Goal: Check status: Check status

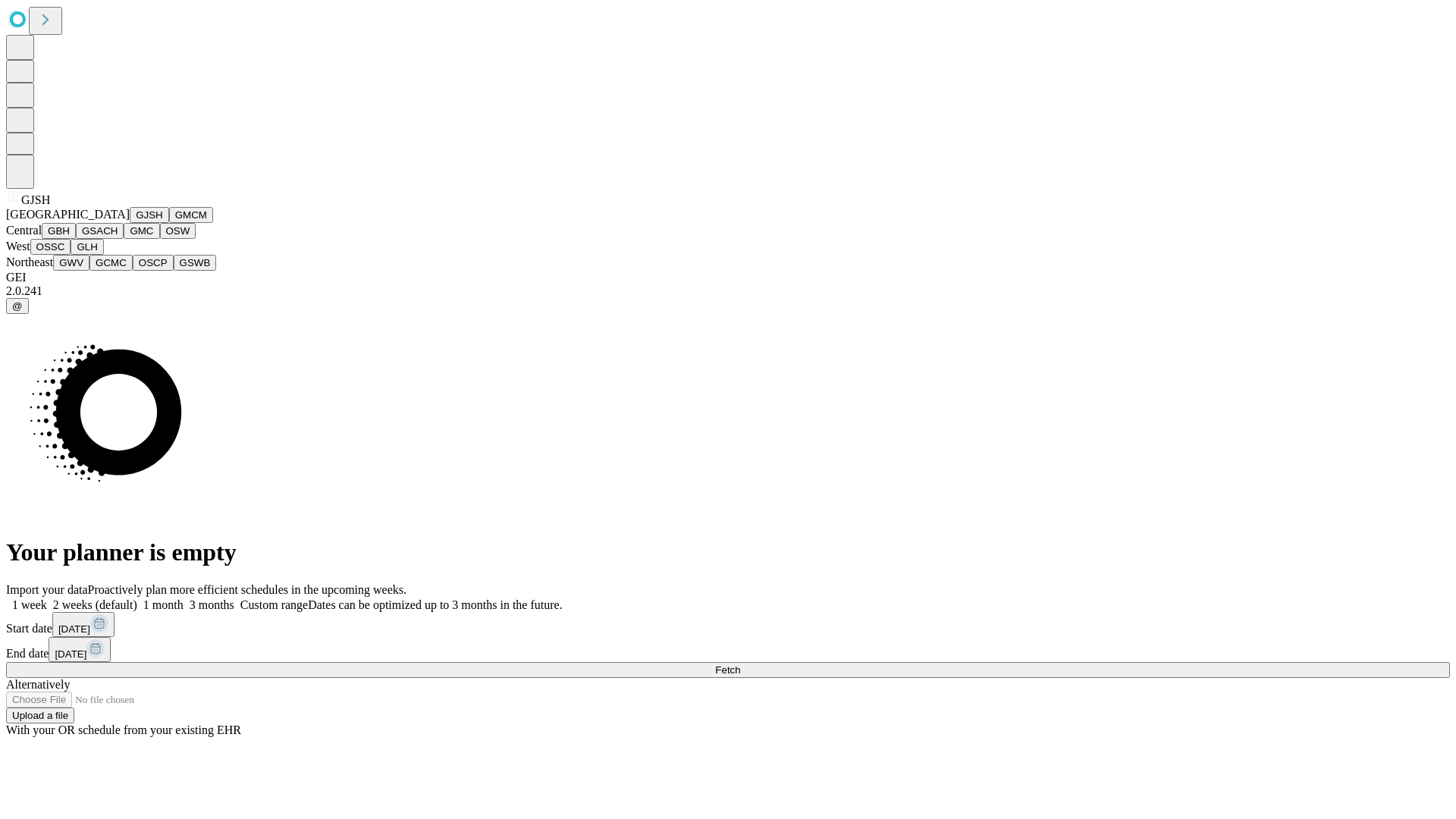
click at [130, 223] on button "GJSH" at bounding box center [150, 214] width 40 height 16
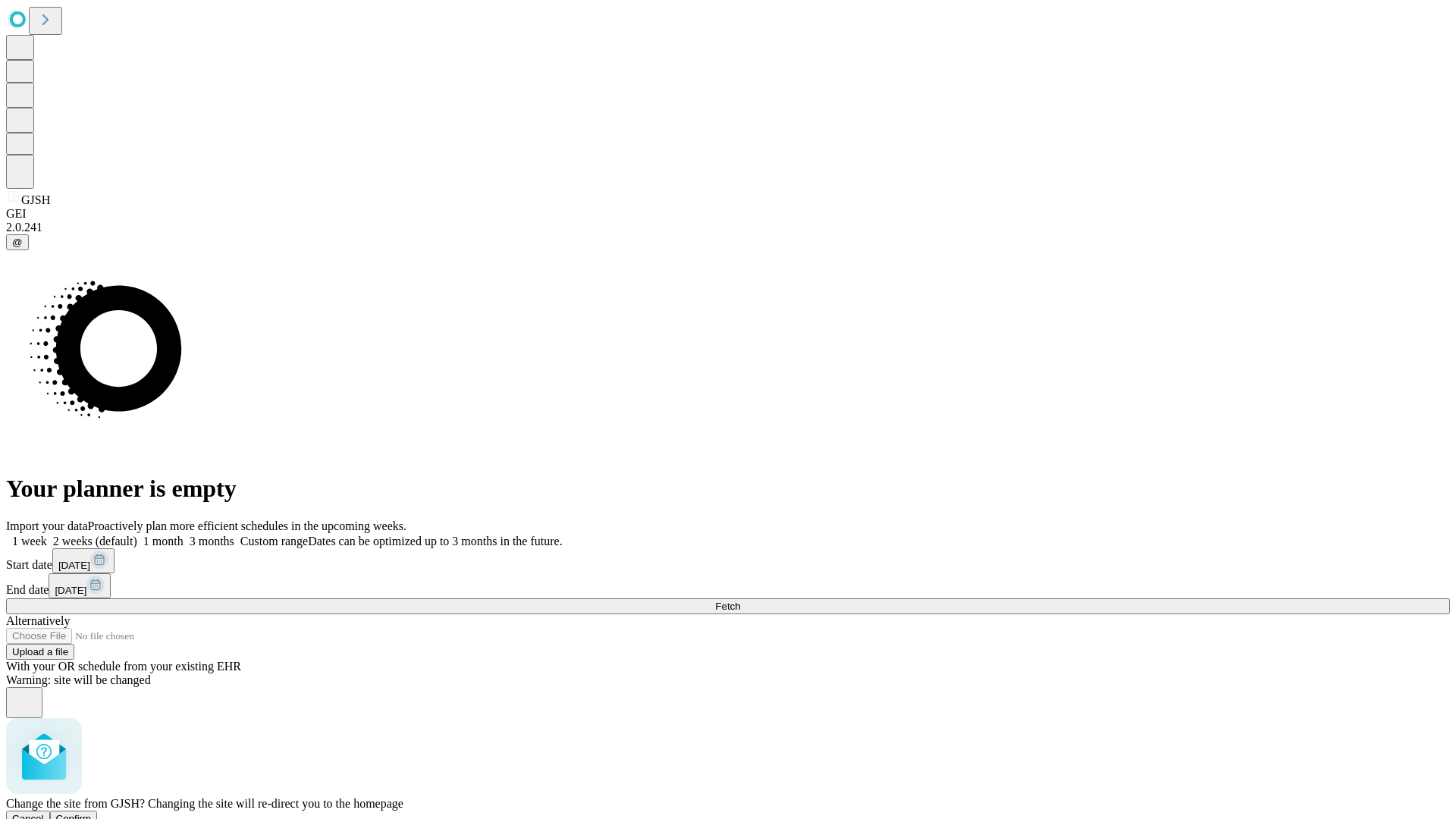
click at [92, 813] on span "Confirm" at bounding box center [74, 818] width 35 height 11
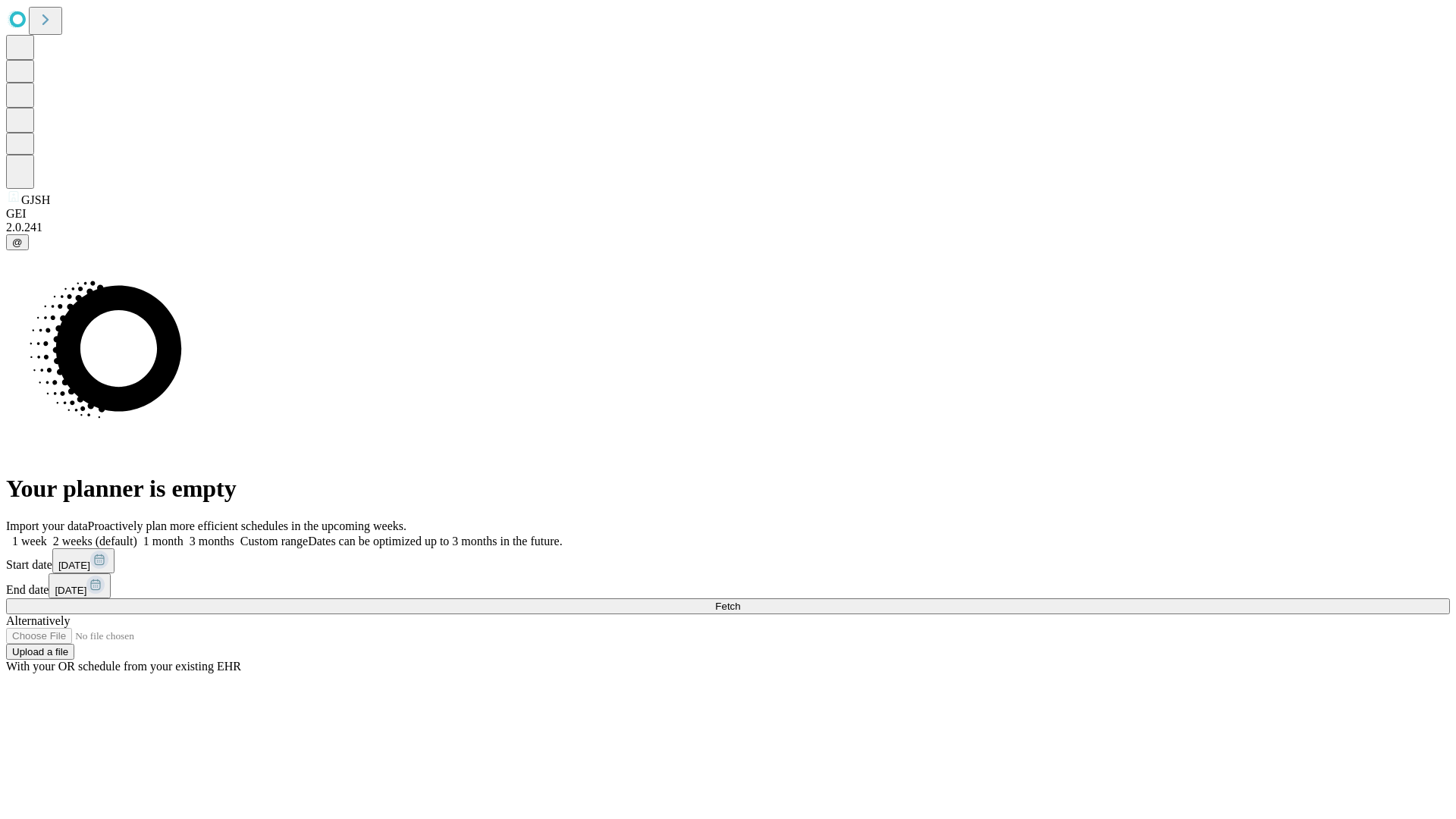
click at [183, 534] on label "1 month" at bounding box center [160, 541] width 46 height 13
click at [740, 600] on span "Fetch" at bounding box center [728, 605] width 25 height 11
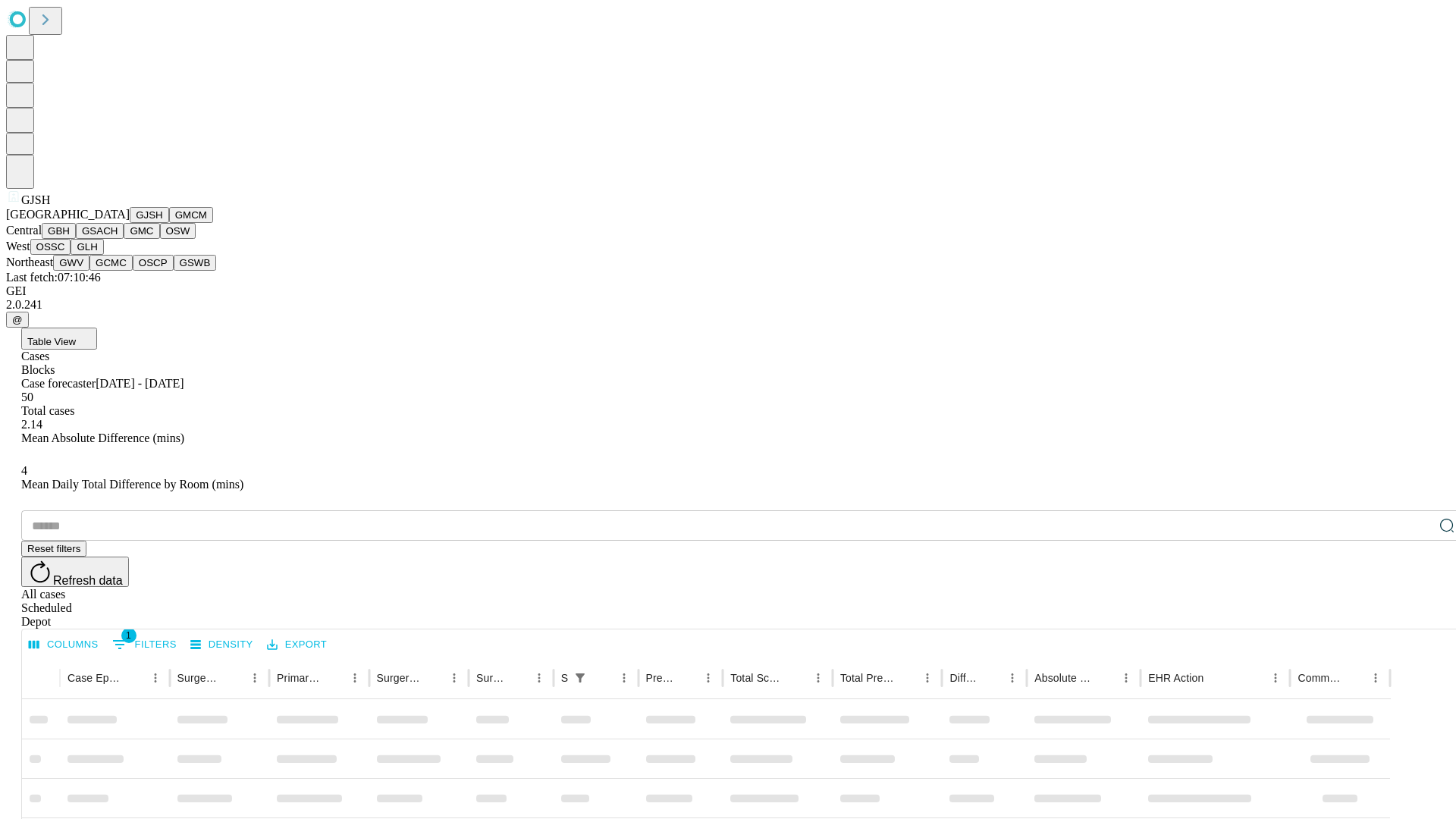
click at [169, 223] on button "GMCM" at bounding box center [190, 214] width 44 height 16
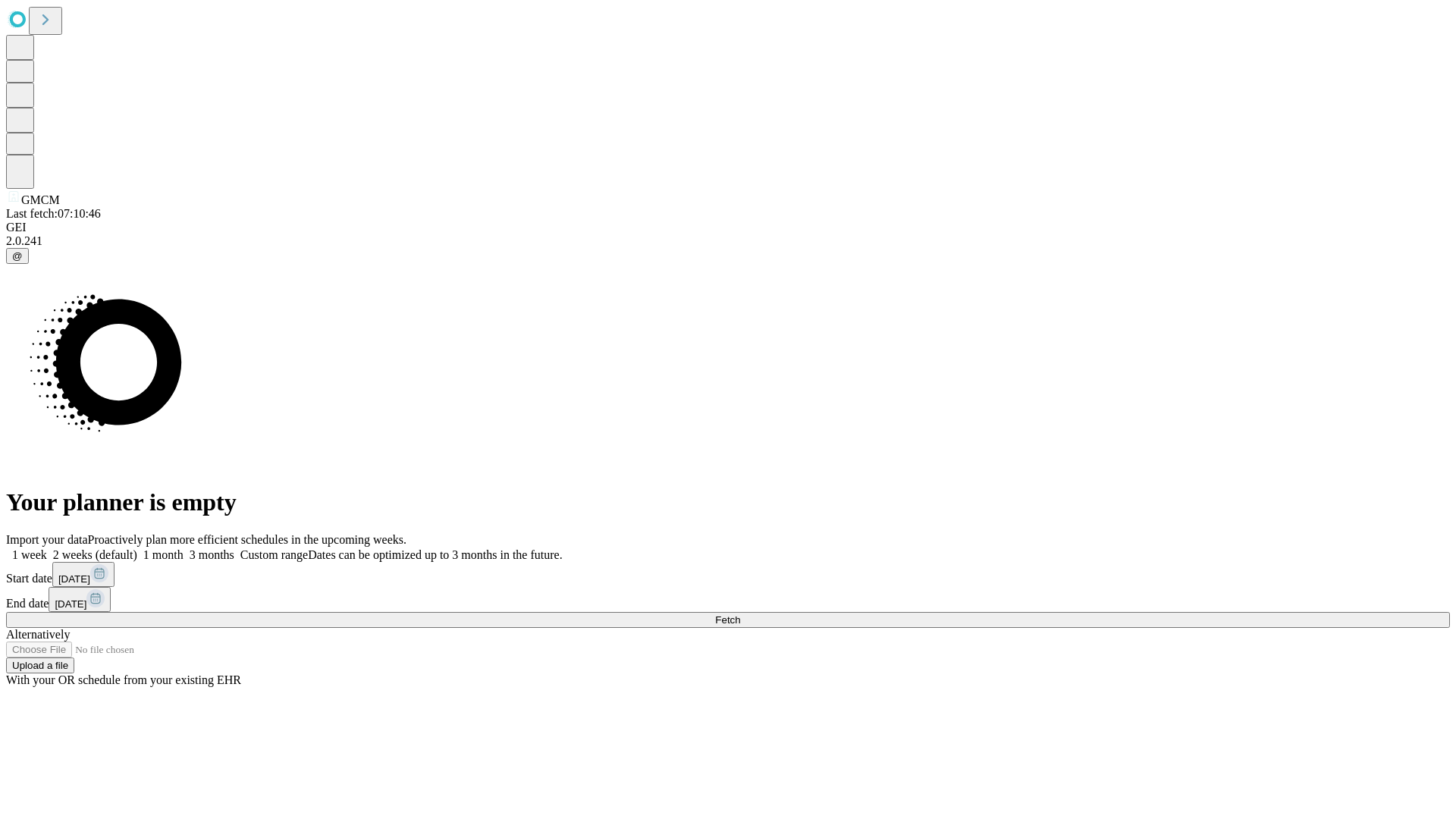
click at [183, 548] on label "1 month" at bounding box center [160, 554] width 46 height 13
click at [740, 614] on span "Fetch" at bounding box center [728, 619] width 25 height 11
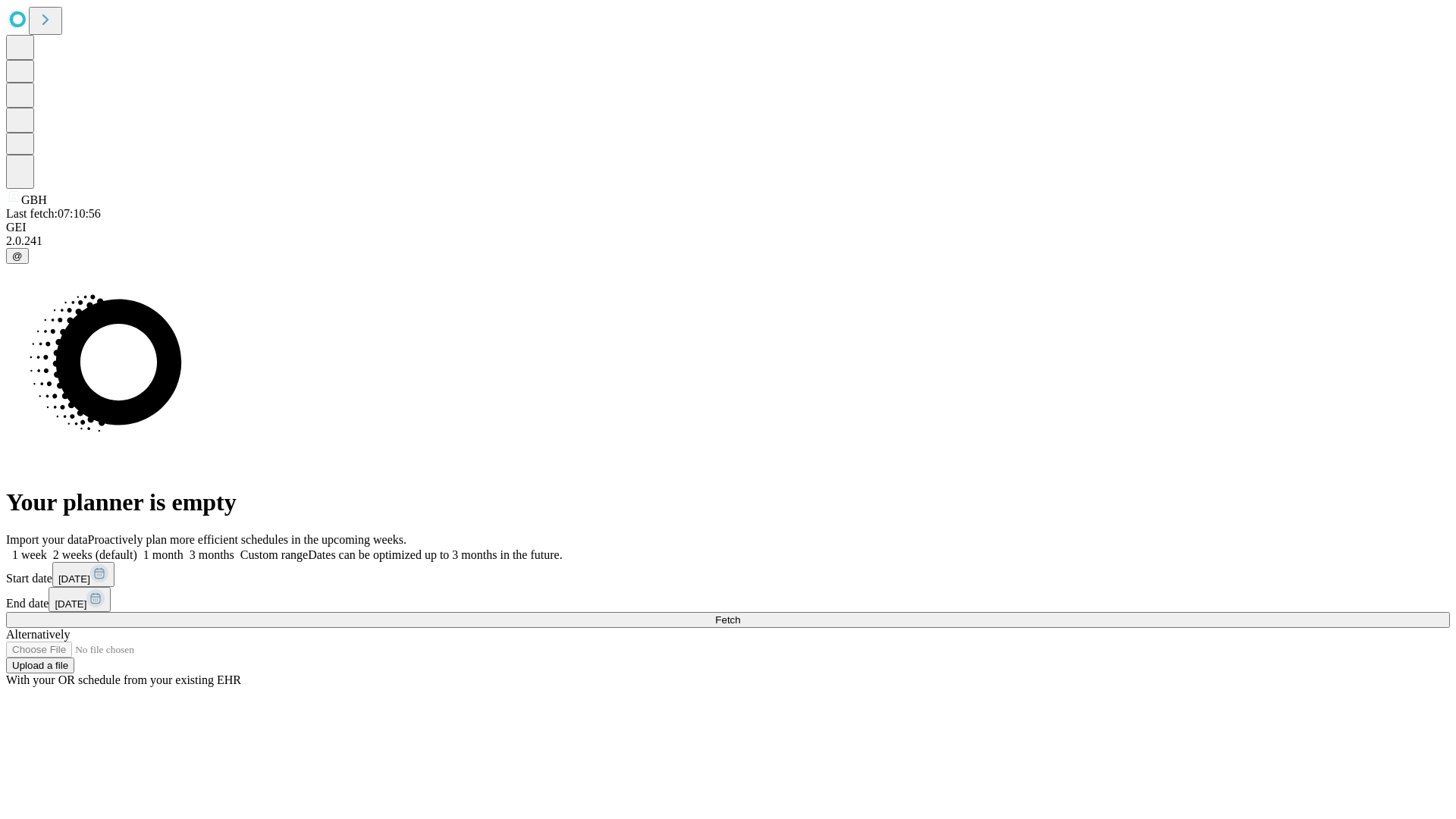
click at [183, 548] on label "1 month" at bounding box center [160, 554] width 46 height 13
click at [740, 614] on span "Fetch" at bounding box center [728, 619] width 25 height 11
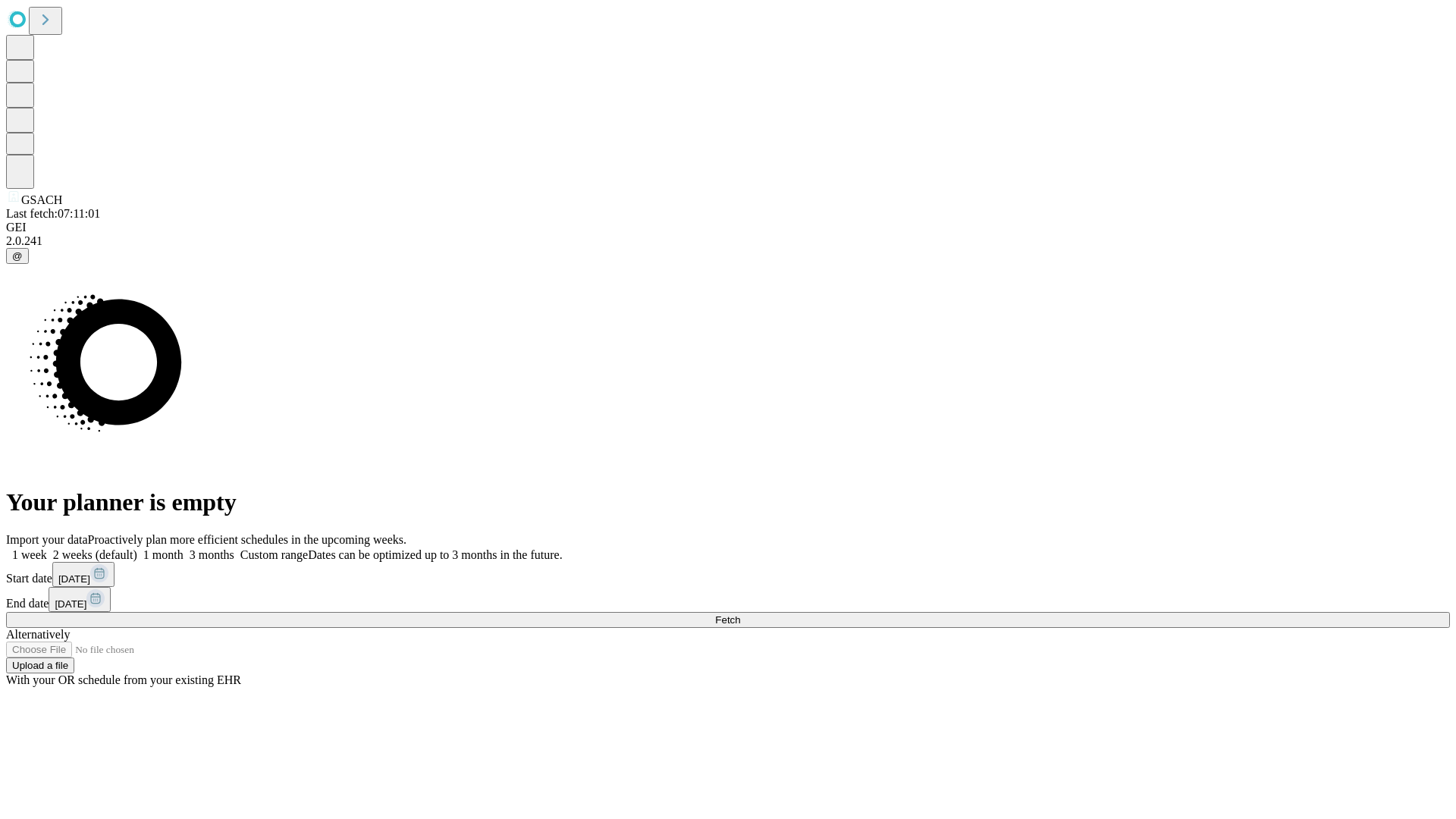
click at [183, 548] on label "1 month" at bounding box center [160, 554] width 46 height 13
click at [740, 614] on span "Fetch" at bounding box center [728, 619] width 25 height 11
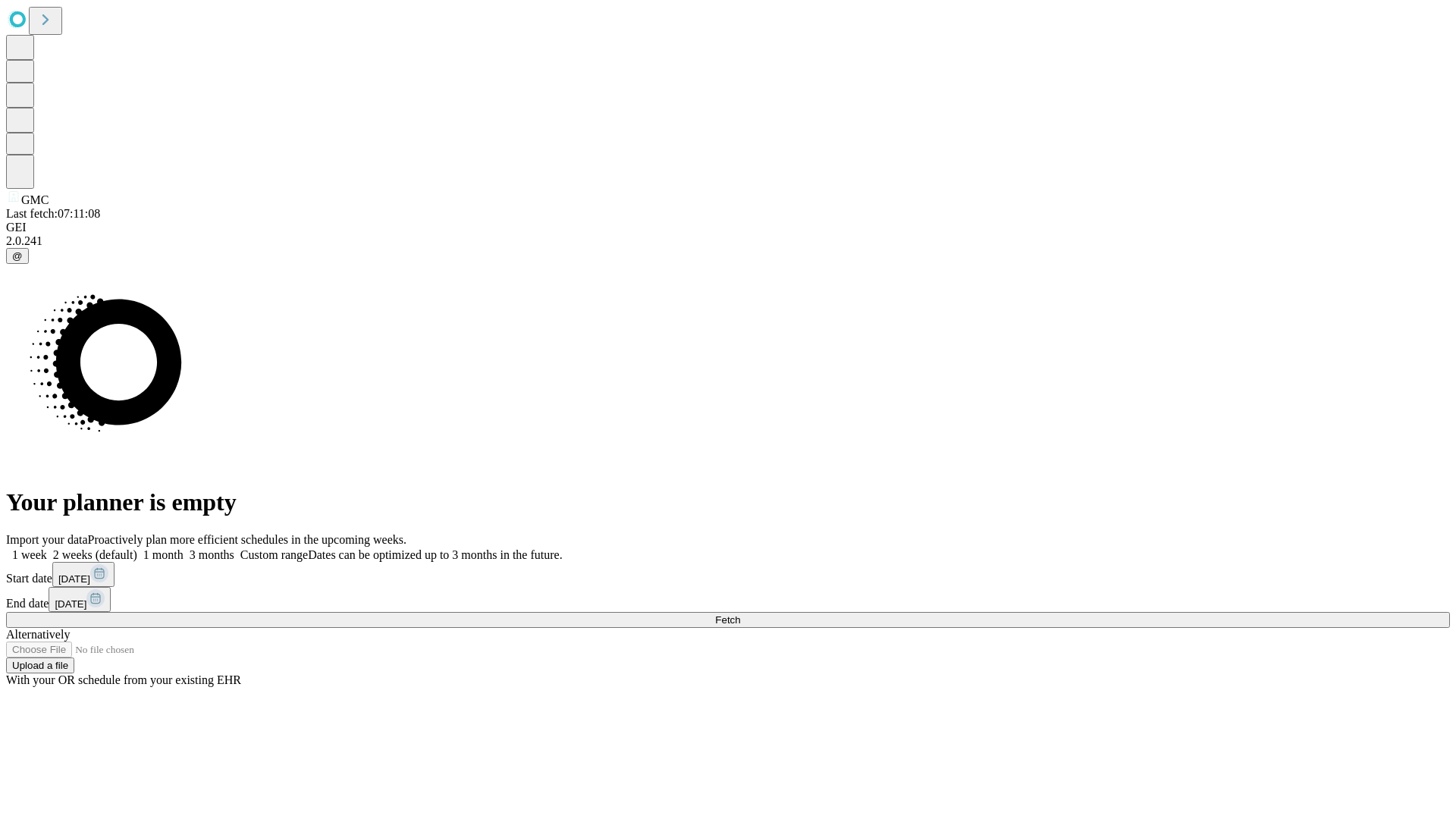
click at [183, 548] on label "1 month" at bounding box center [160, 554] width 46 height 13
click at [740, 614] on span "Fetch" at bounding box center [728, 619] width 25 height 11
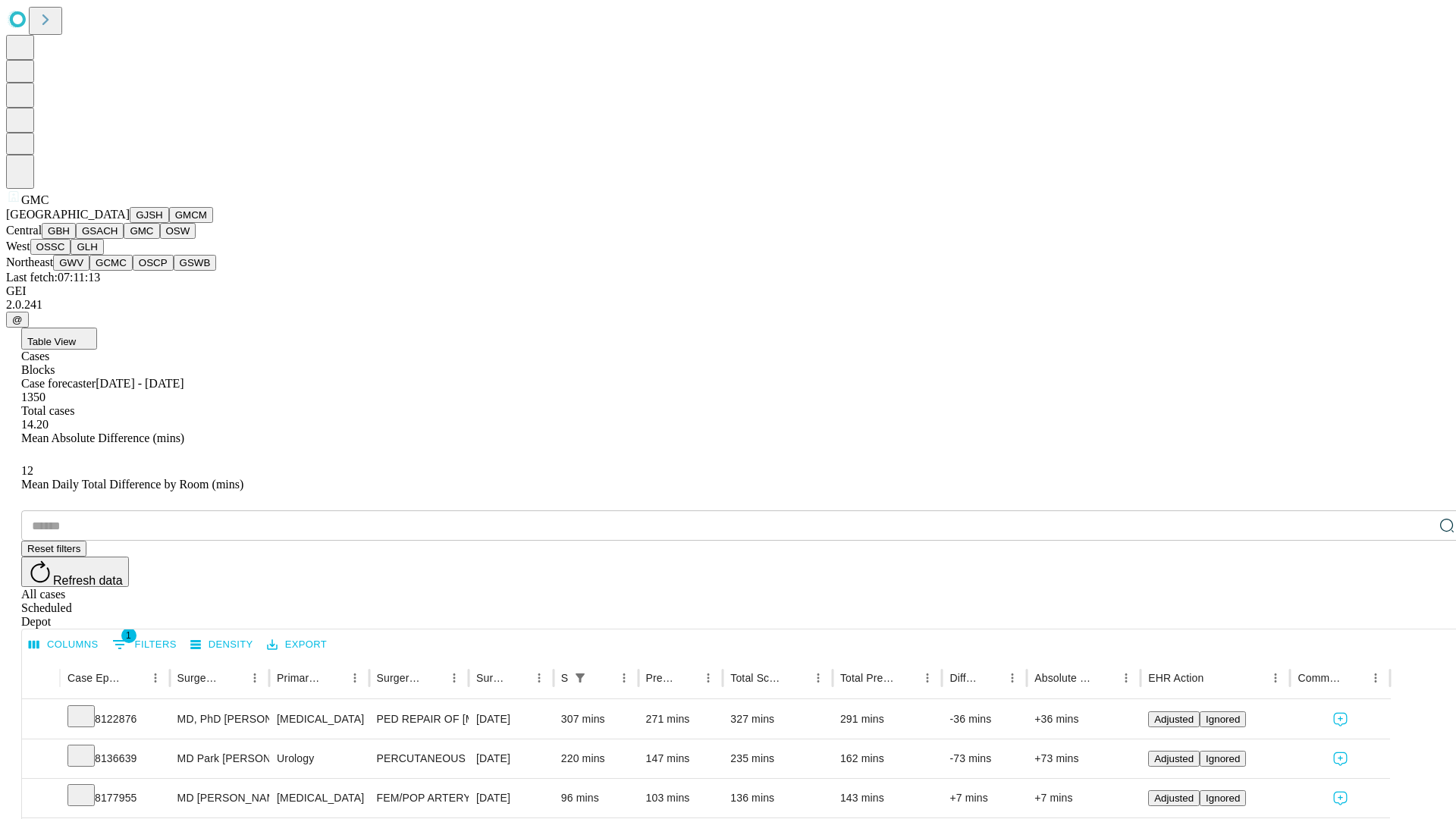
click at [160, 239] on button "OSW" at bounding box center [178, 231] width 36 height 16
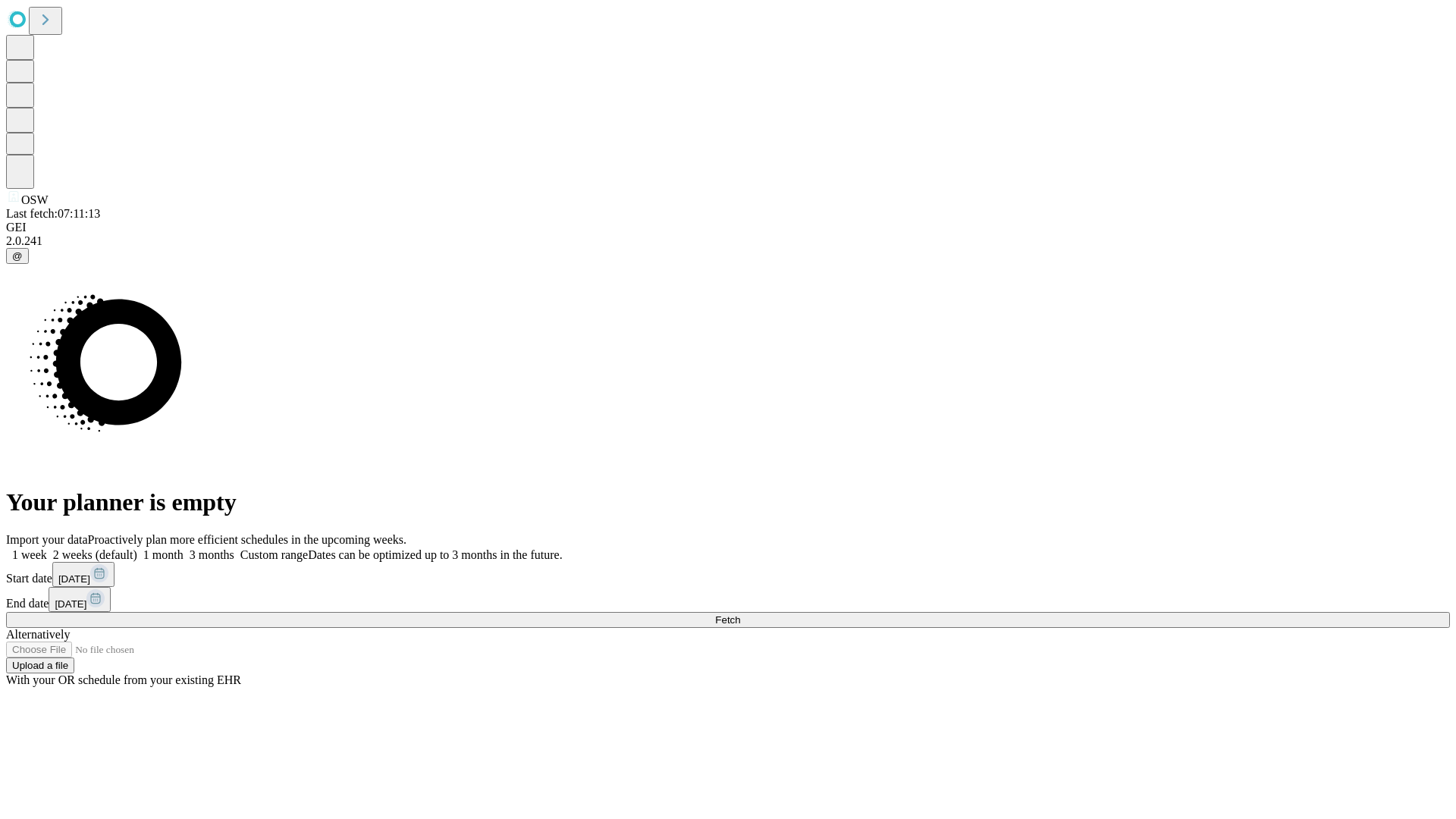
click at [183, 548] on label "1 month" at bounding box center [160, 554] width 46 height 13
click at [740, 614] on span "Fetch" at bounding box center [728, 619] width 25 height 11
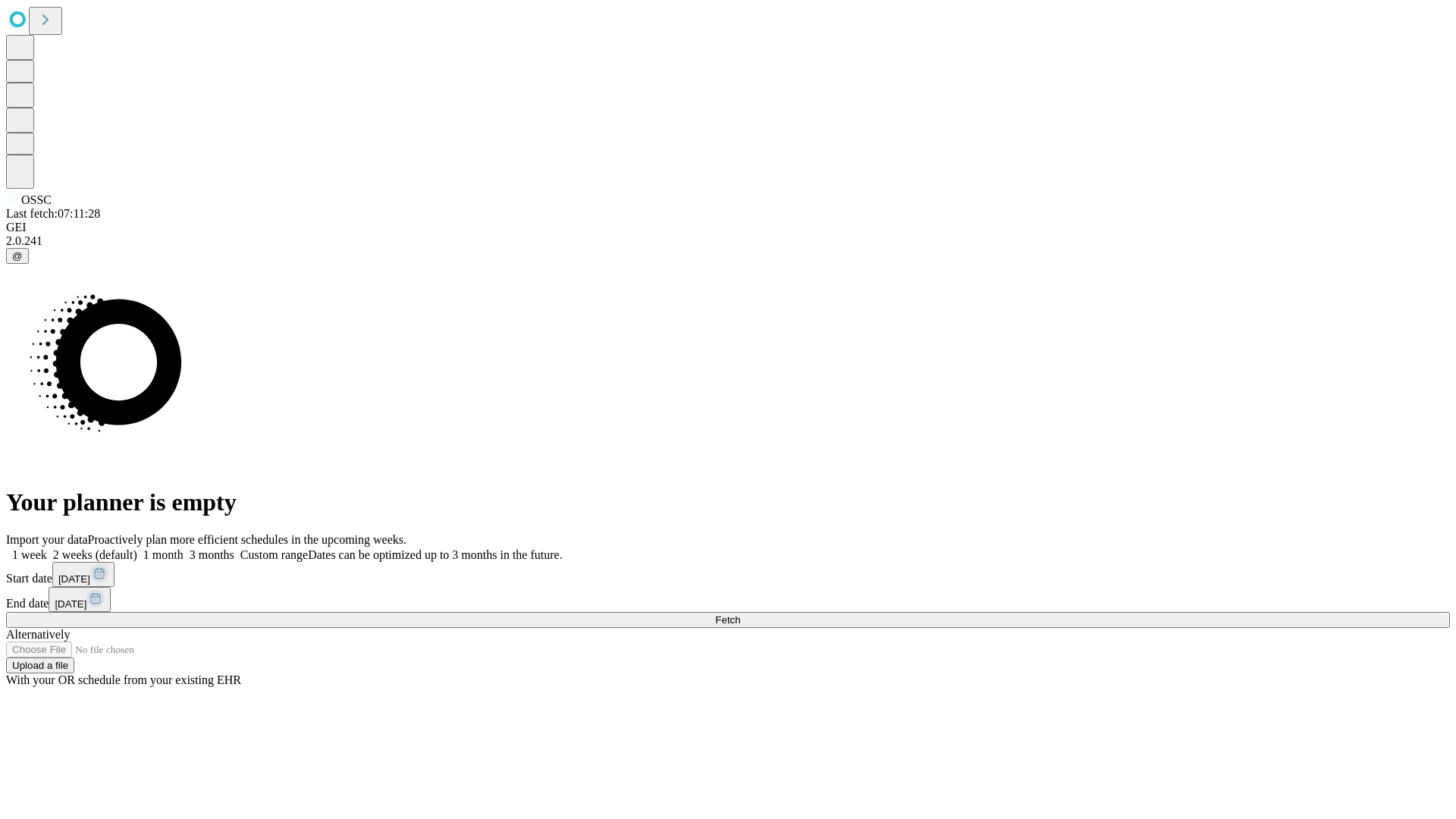
click at [183, 548] on label "1 month" at bounding box center [160, 554] width 46 height 13
click at [740, 614] on span "Fetch" at bounding box center [728, 619] width 25 height 11
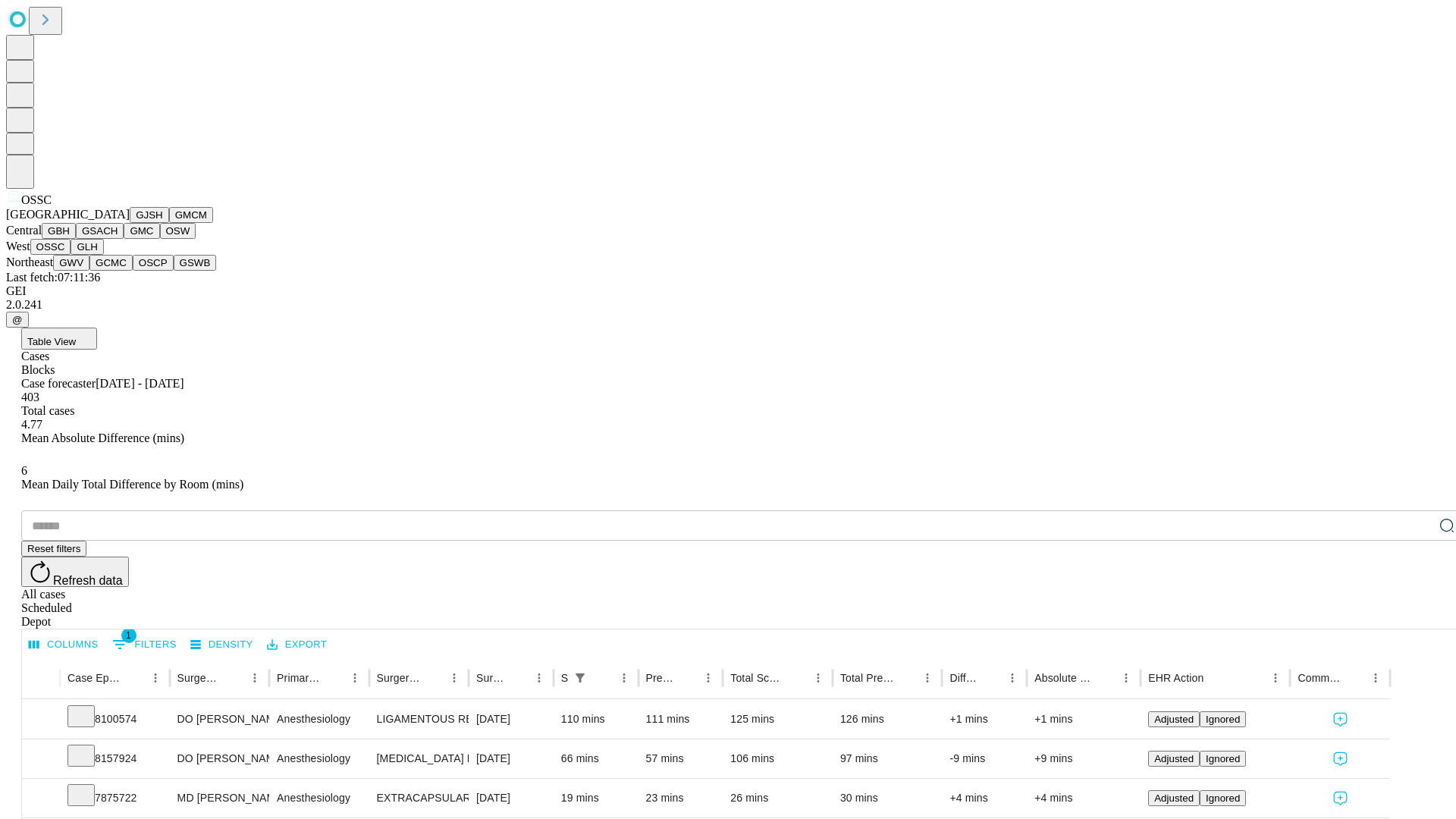
click at [103, 255] on button "GLH" at bounding box center [87, 246] width 33 height 16
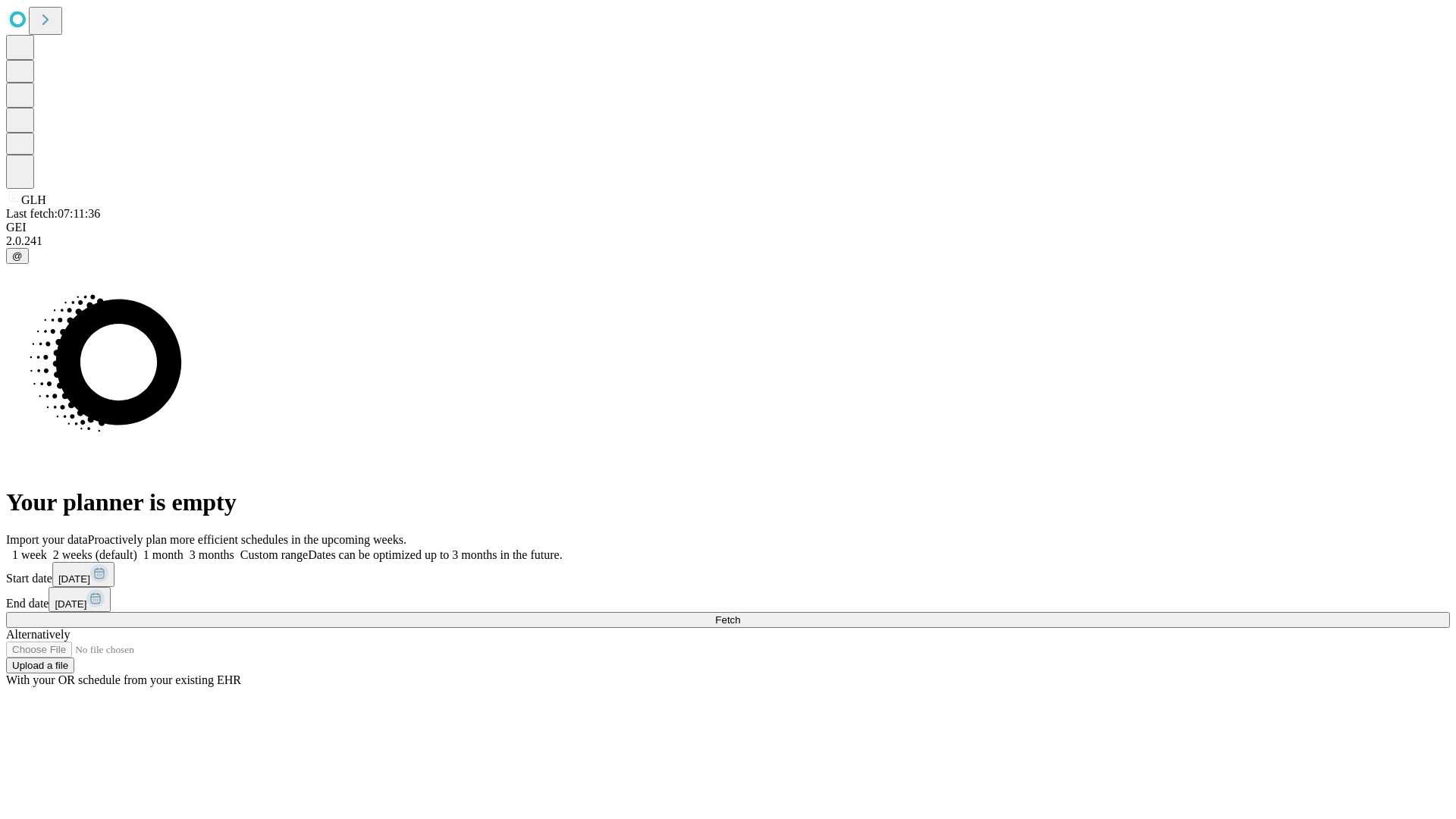
click at [183, 548] on label "1 month" at bounding box center [160, 554] width 46 height 13
click at [740, 614] on span "Fetch" at bounding box center [728, 619] width 25 height 11
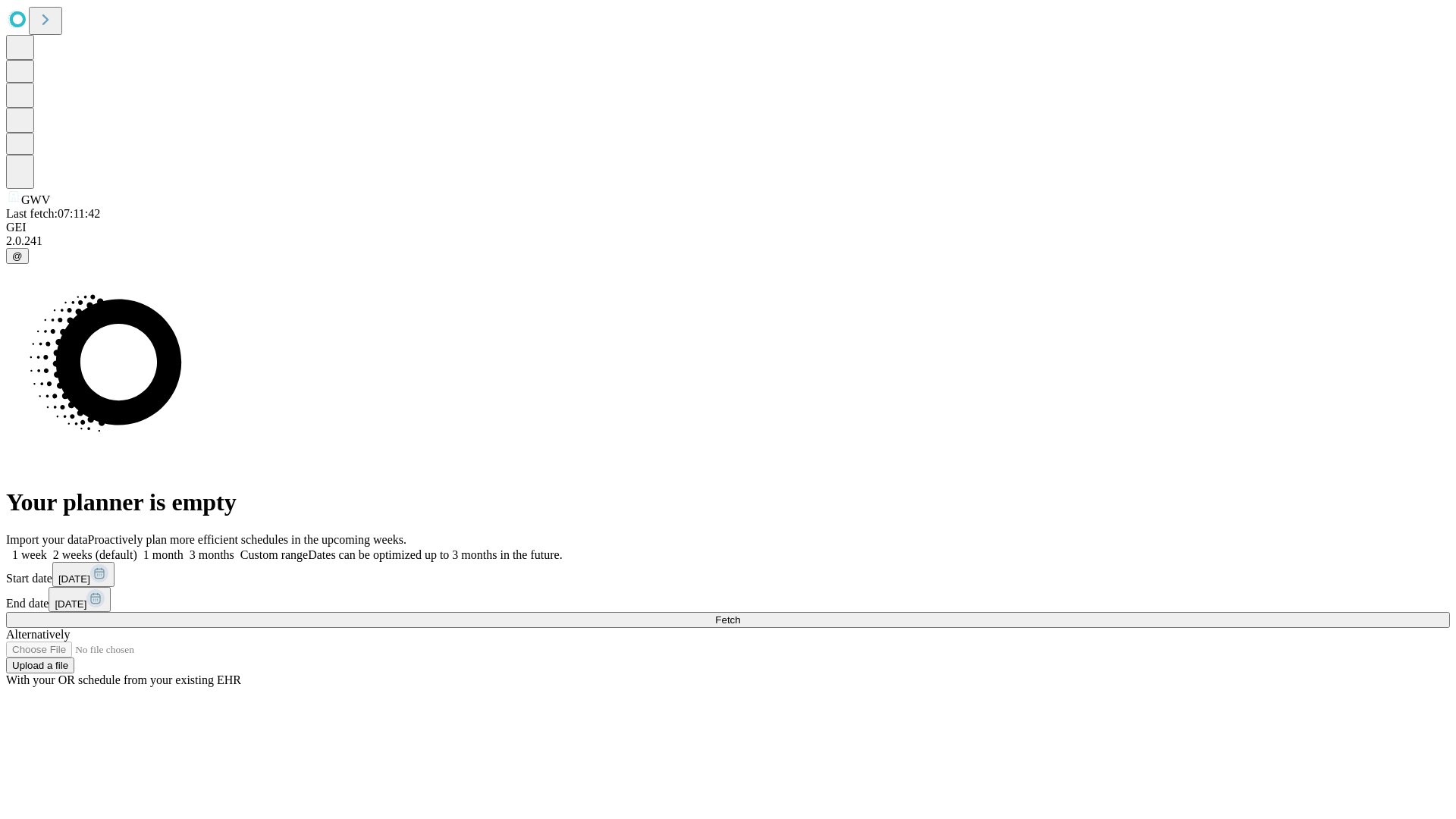
click at [183, 548] on label "1 month" at bounding box center [160, 554] width 46 height 13
click at [740, 614] on span "Fetch" at bounding box center [728, 619] width 25 height 11
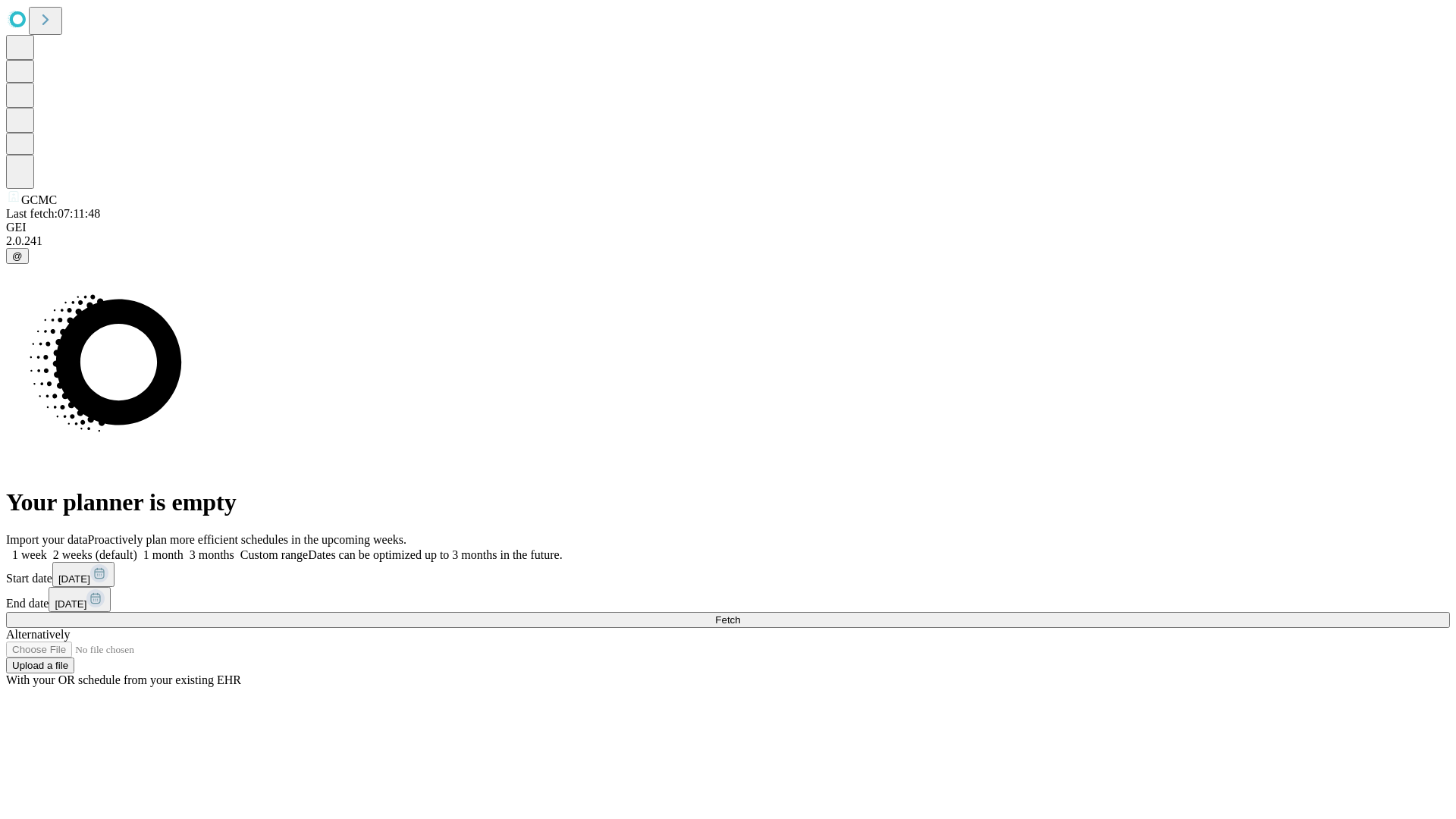
click at [183, 548] on label "1 month" at bounding box center [160, 554] width 46 height 13
click at [740, 614] on span "Fetch" at bounding box center [728, 619] width 25 height 11
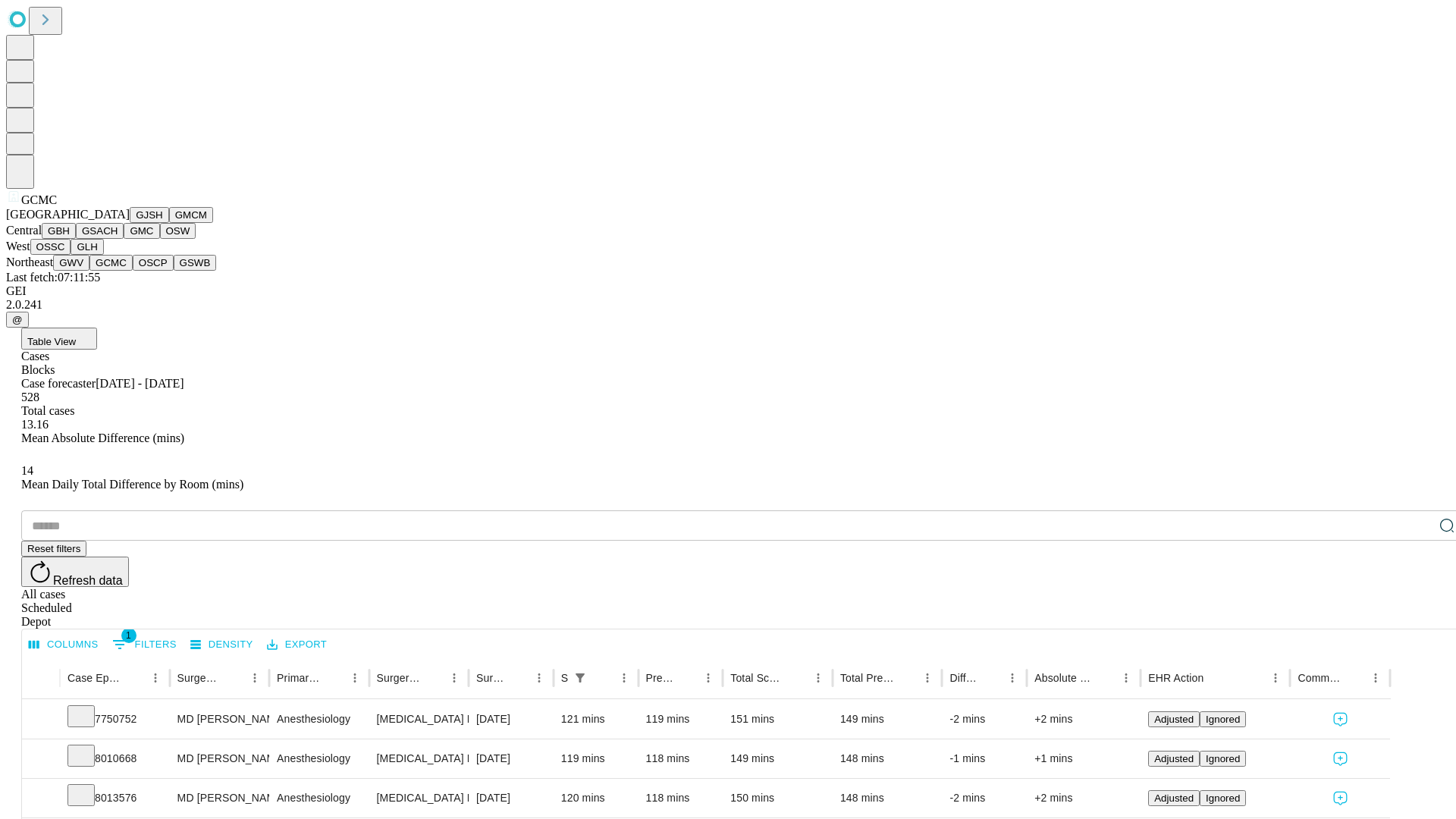
click at [132, 271] on button "OSCP" at bounding box center [152, 263] width 41 height 16
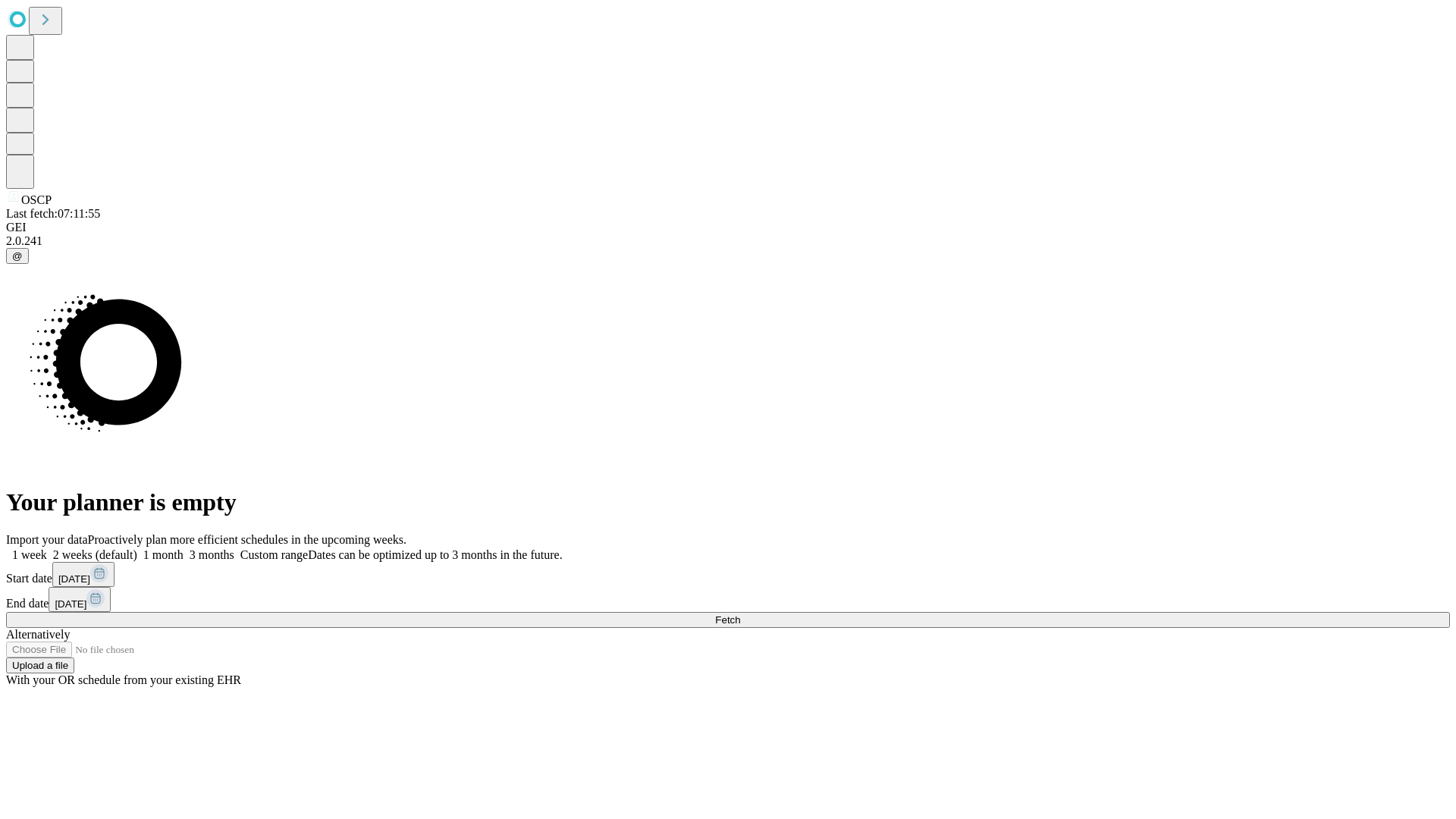
click at [183, 548] on label "1 month" at bounding box center [160, 554] width 46 height 13
click at [740, 614] on span "Fetch" at bounding box center [728, 619] width 25 height 11
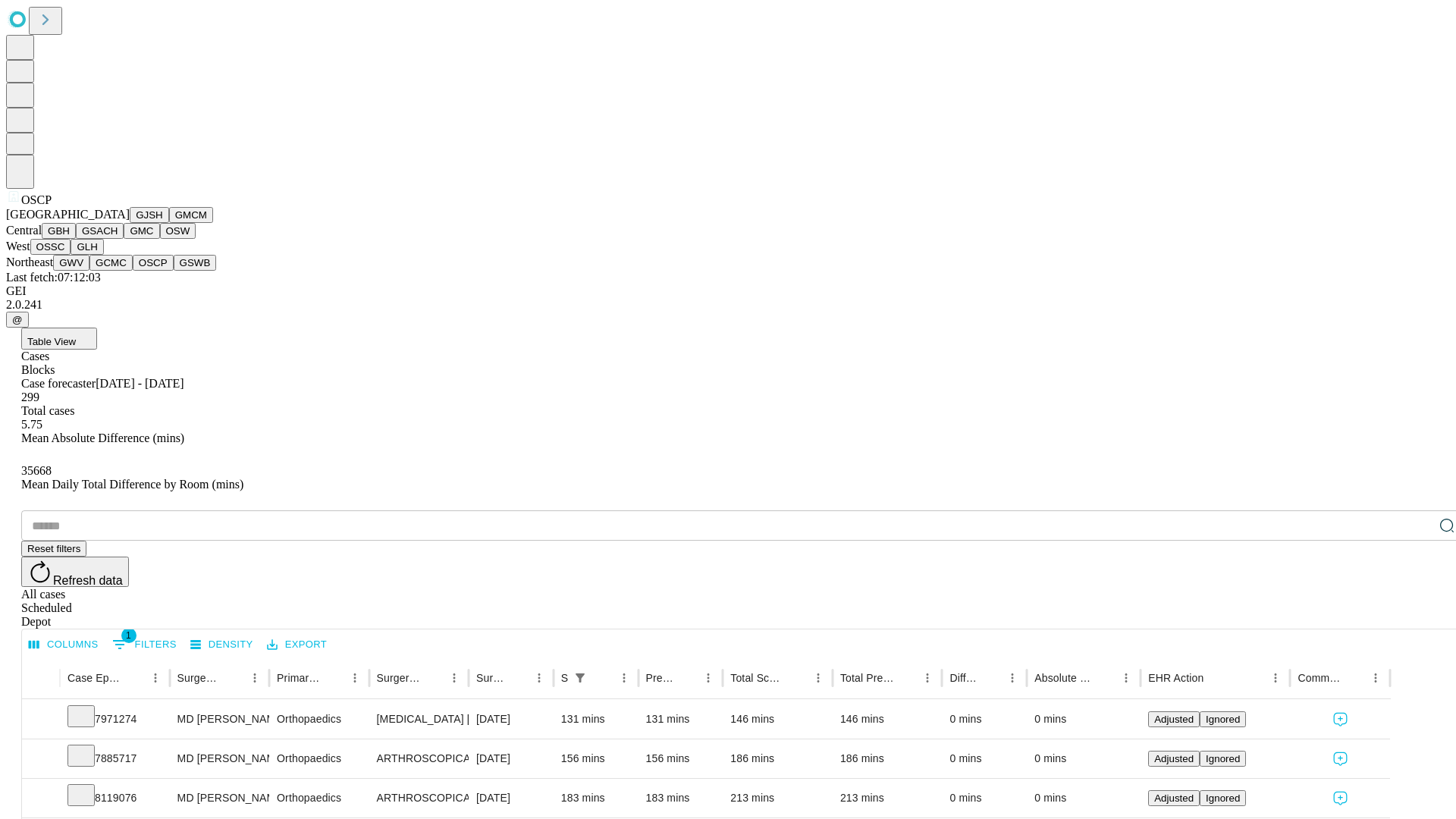
click at [174, 271] on button "GSWB" at bounding box center [196, 263] width 43 height 16
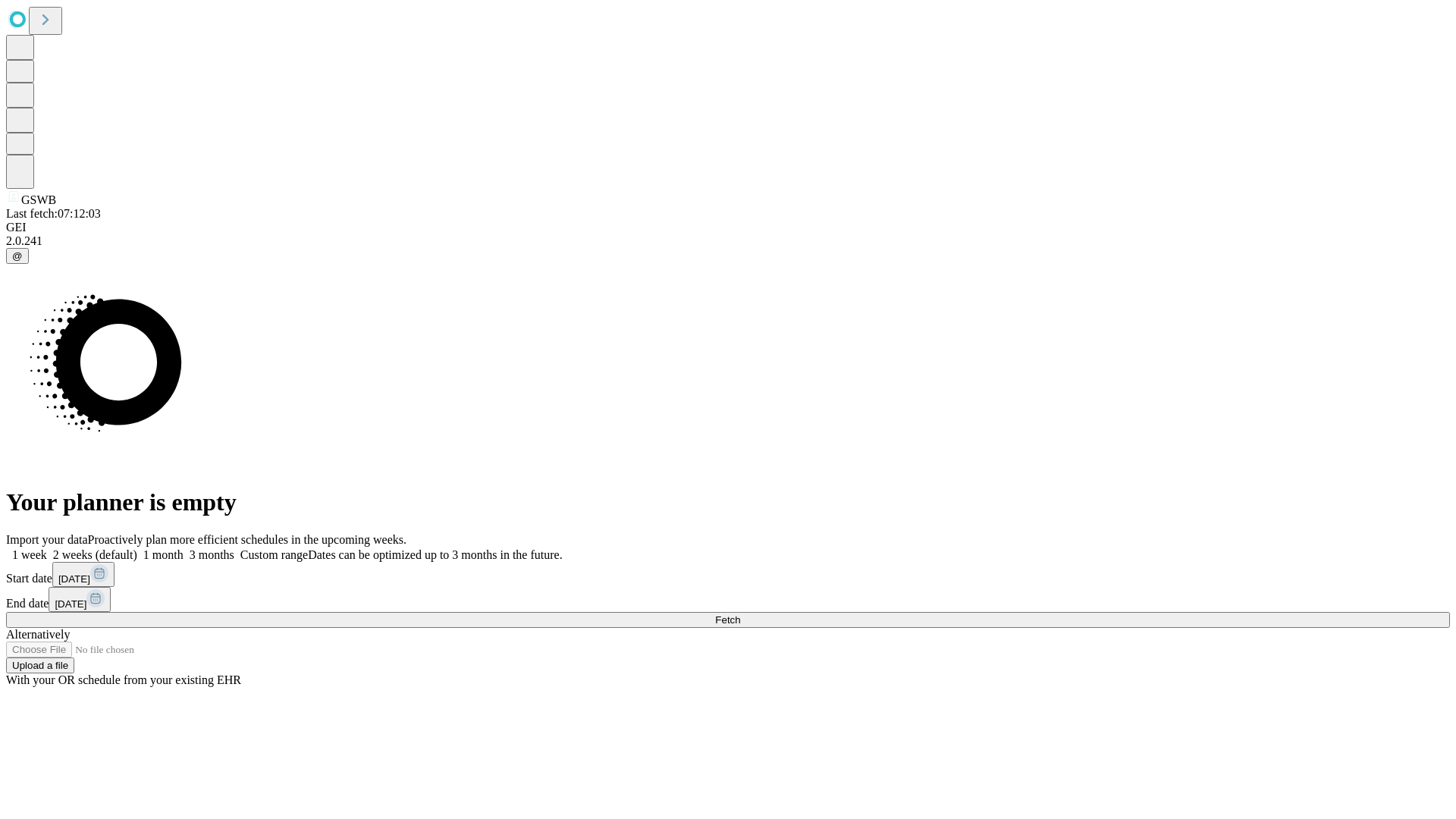
click at [740, 614] on span "Fetch" at bounding box center [728, 619] width 25 height 11
